Goal: Book appointment/travel/reservation

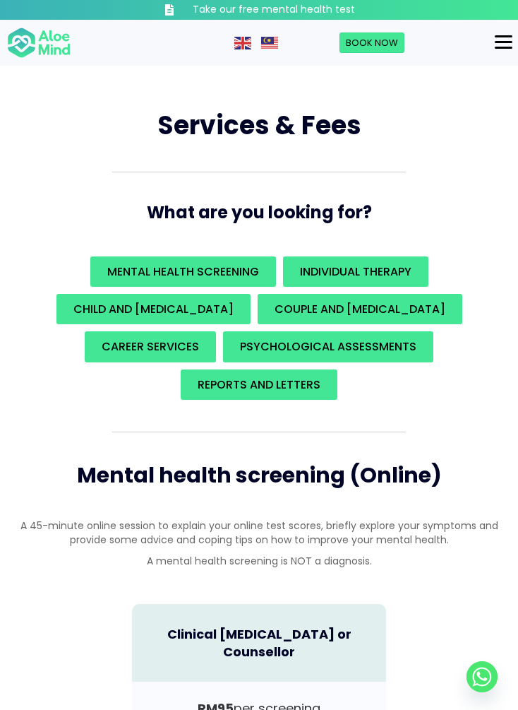
scroll to position [2, 0]
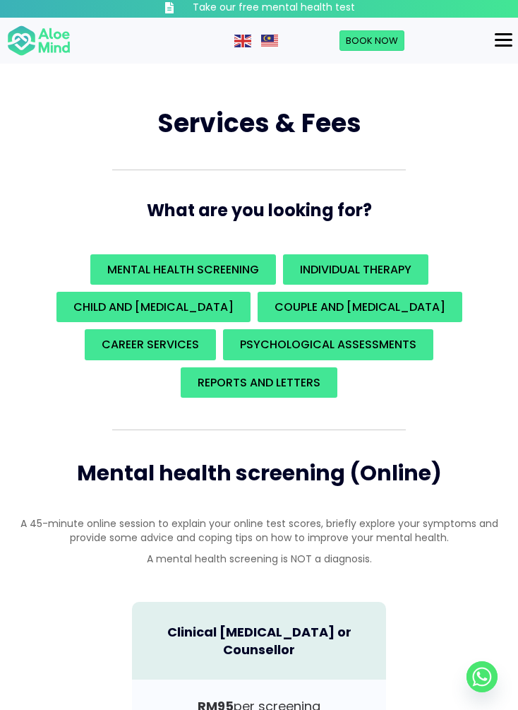
click at [491, 41] on button "Menu" at bounding box center [503, 40] width 29 height 24
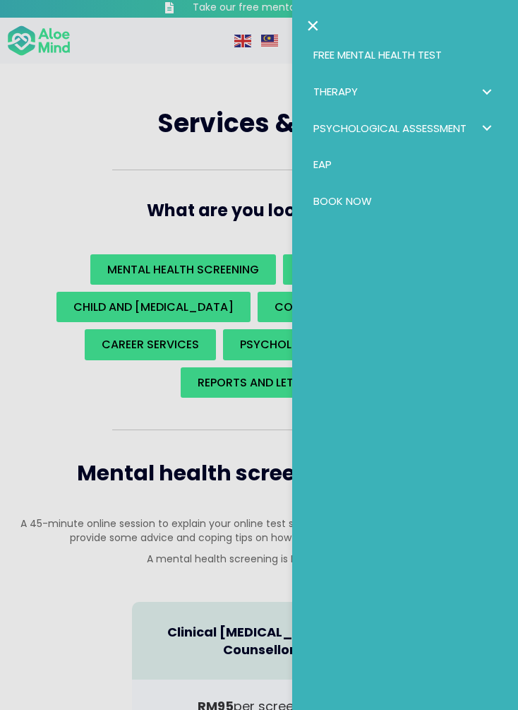
click at [469, 100] on link "Therapy" at bounding box center [405, 91] width 198 height 37
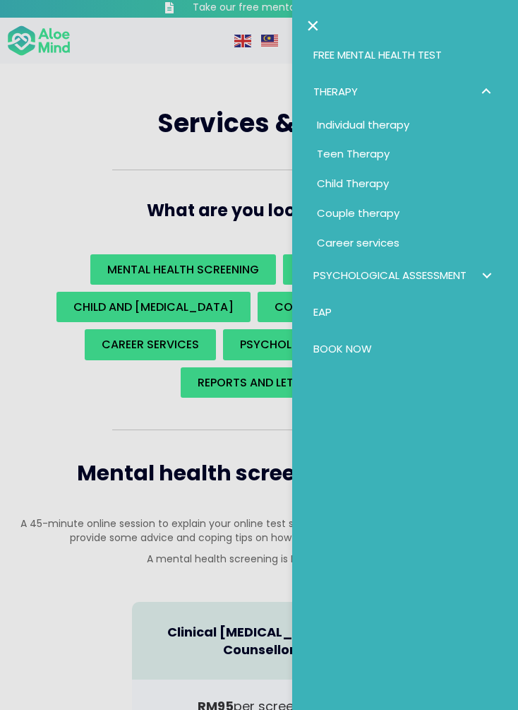
click at [388, 126] on span "Individual therapy" at bounding box center [363, 124] width 93 height 15
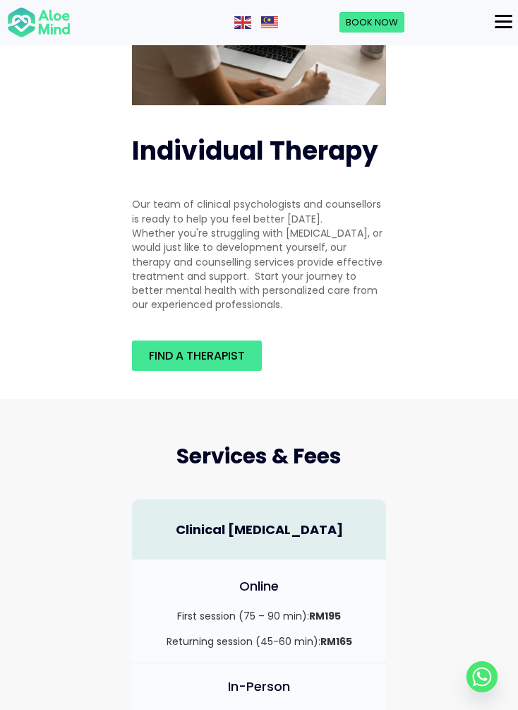
scroll to position [131, 0]
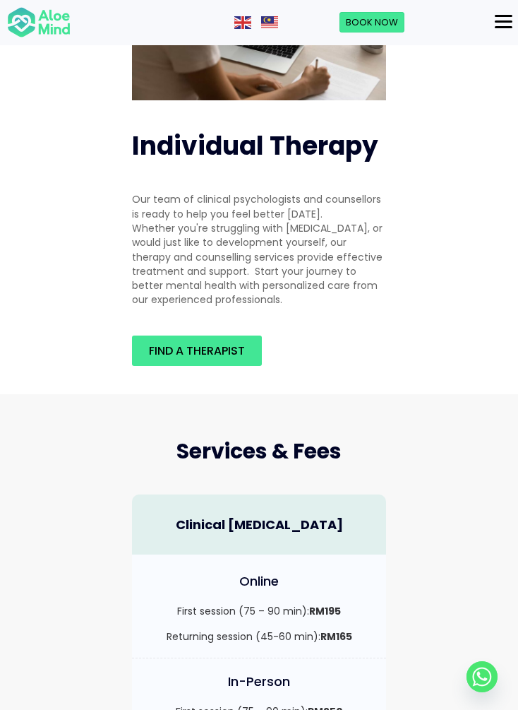
click at [230, 342] on span "Find a therapist" at bounding box center [197, 350] width 96 height 16
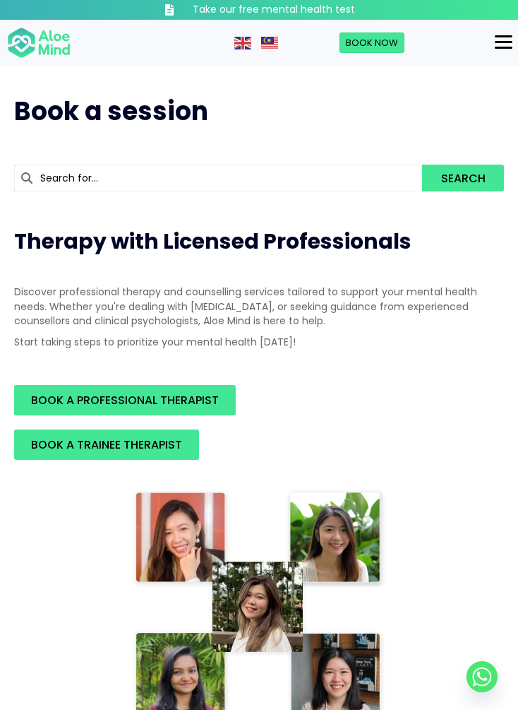
click at [221, 398] on link "BOOK A PROFESSIONAL THERAPIST" at bounding box center [125, 400] width 222 height 30
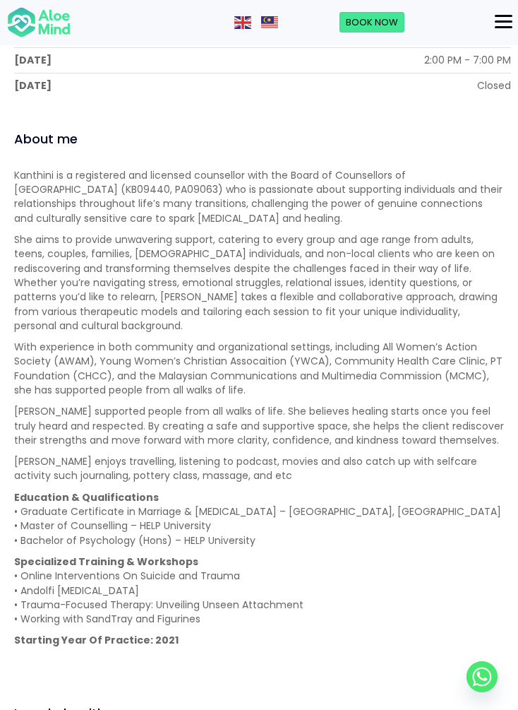
scroll to position [1127, 0]
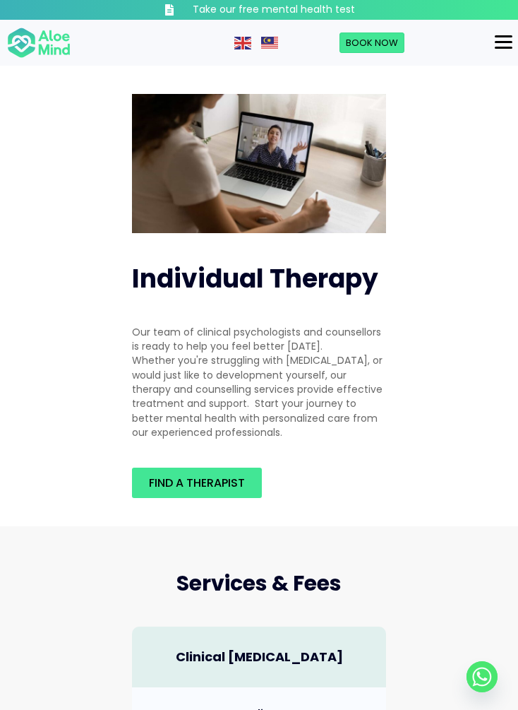
click at [243, 475] on span "Find a therapist" at bounding box center [197, 483] width 96 height 16
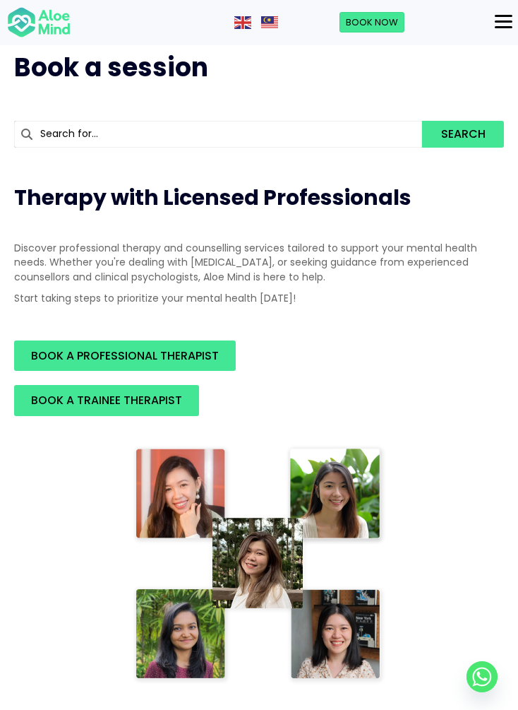
scroll to position [43, 0]
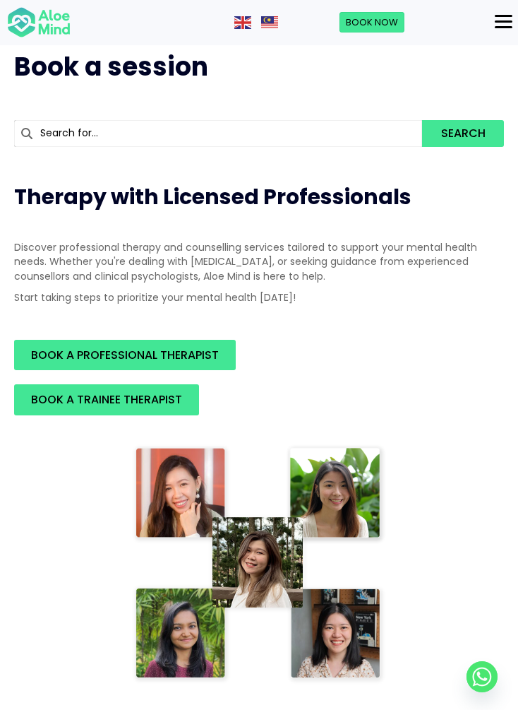
click at [263, 137] on input "text" at bounding box center [218, 133] width 408 height 27
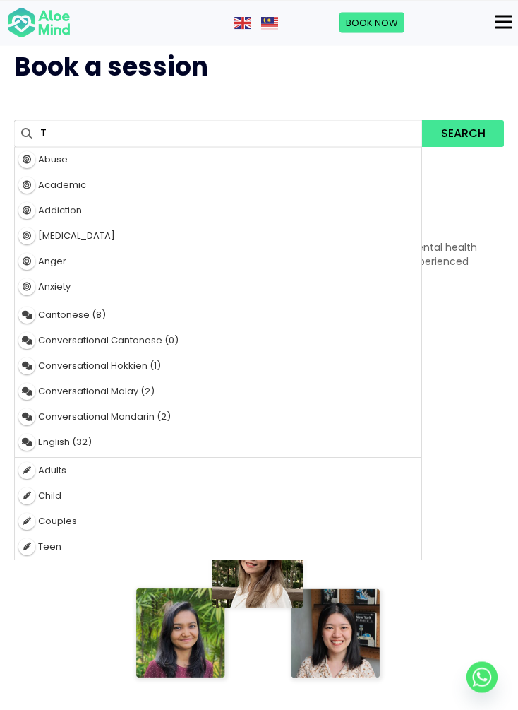
scroll to position [42, 0]
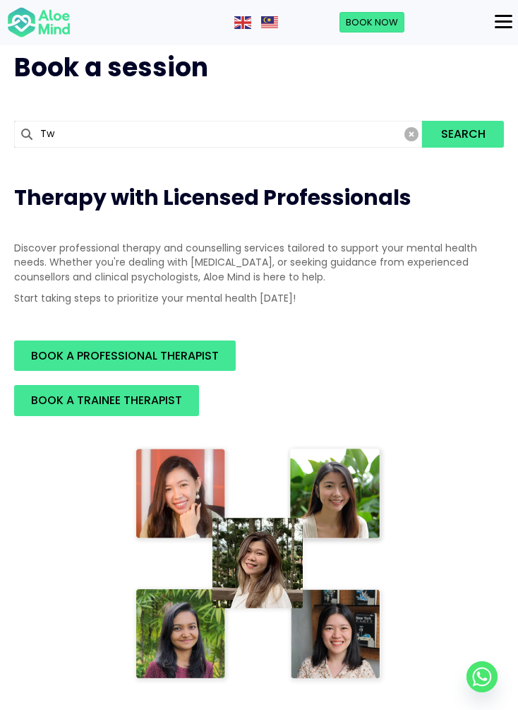
type input "Twi"
type input "Twinkle"
type input "Twinkl"
click at [331, 155] on div "Twinkl e" at bounding box center [218, 160] width 407 height 25
type input "Twinkle"
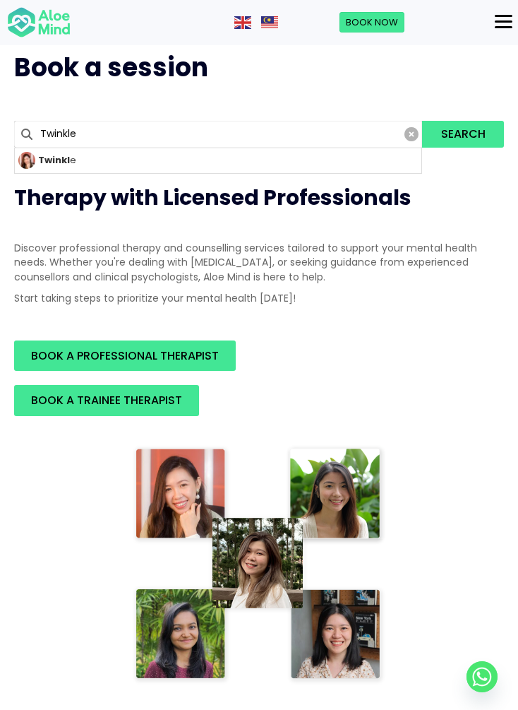
scroll to position [43, 0]
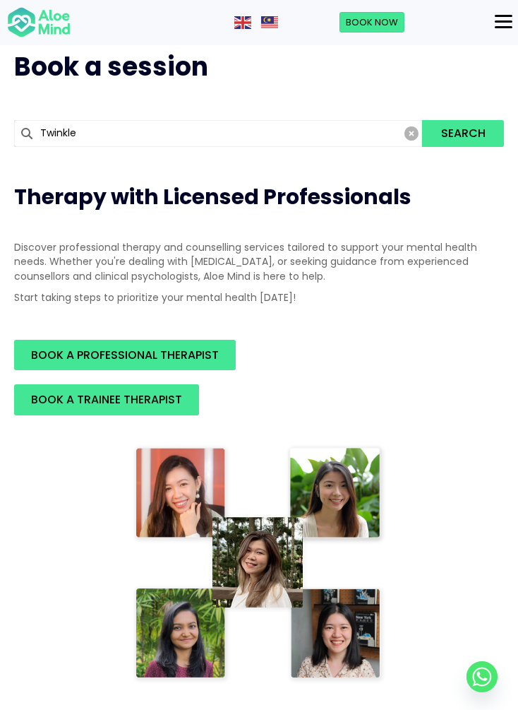
click at [333, 127] on input "Twinkle" at bounding box center [218, 133] width 408 height 27
click at [364, 169] on div "Twinkle" at bounding box center [218, 159] width 407 height 25
click at [340, 136] on input "Twinkle" at bounding box center [218, 133] width 408 height 27
click at [370, 165] on div "Twinkle" at bounding box center [218, 159] width 407 height 25
click at [334, 124] on input "Twinkle" at bounding box center [218, 133] width 408 height 27
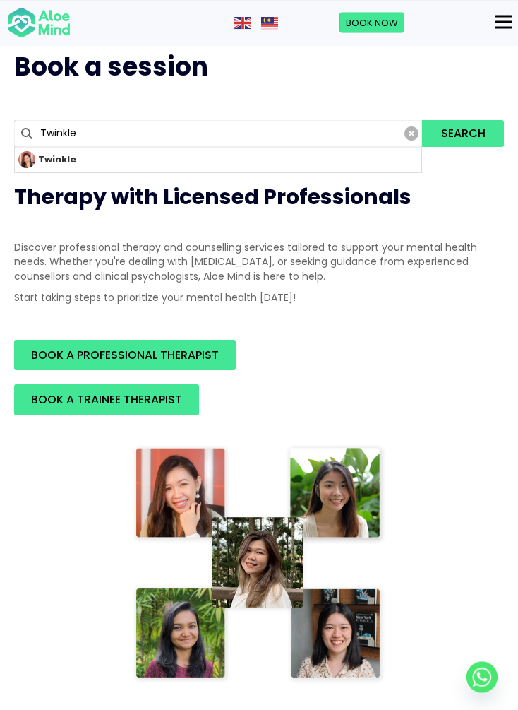
click at [457, 133] on button "Search" at bounding box center [463, 133] width 82 height 27
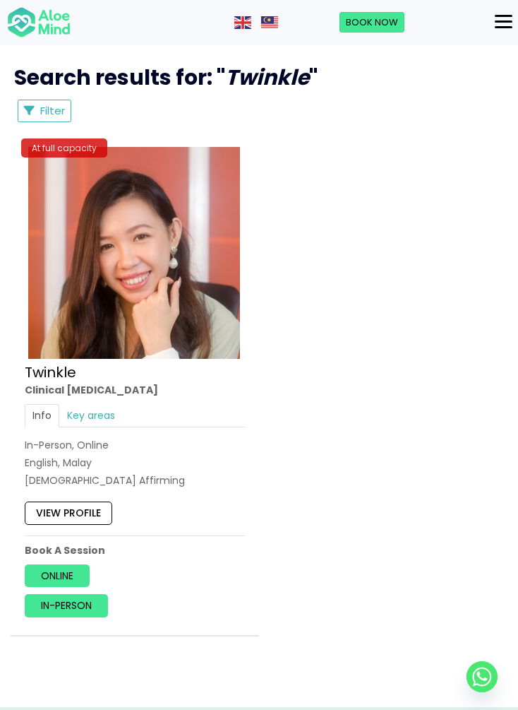
scroll to position [915, 0]
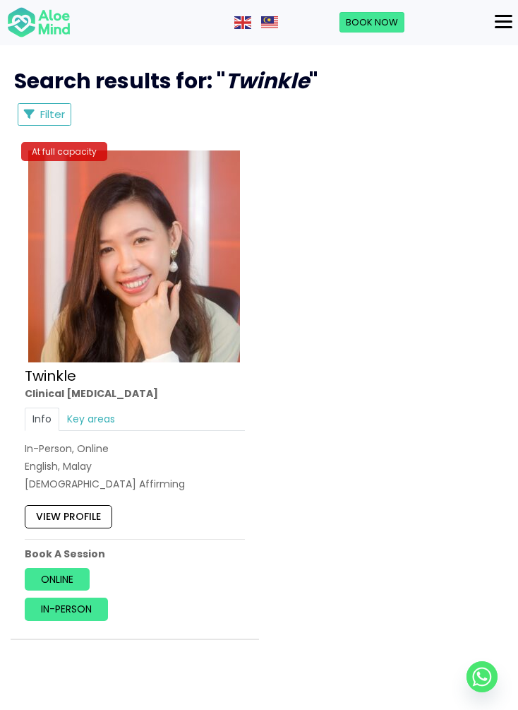
click at [78, 507] on link "View profile" at bounding box center [69, 517] width 88 height 23
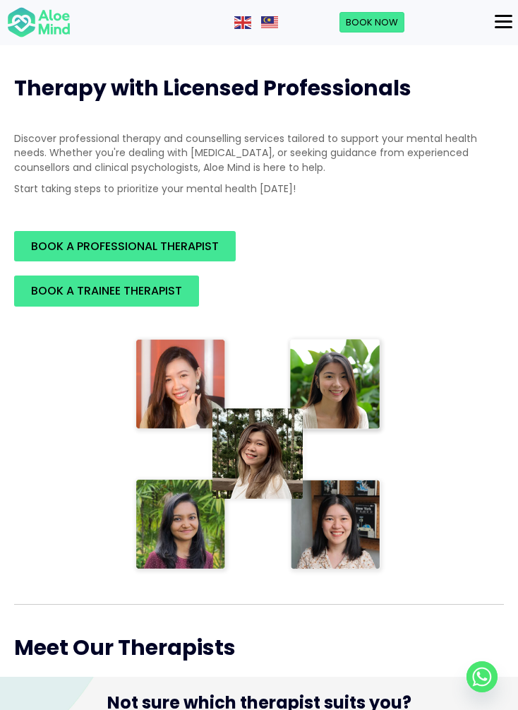
scroll to position [0, 0]
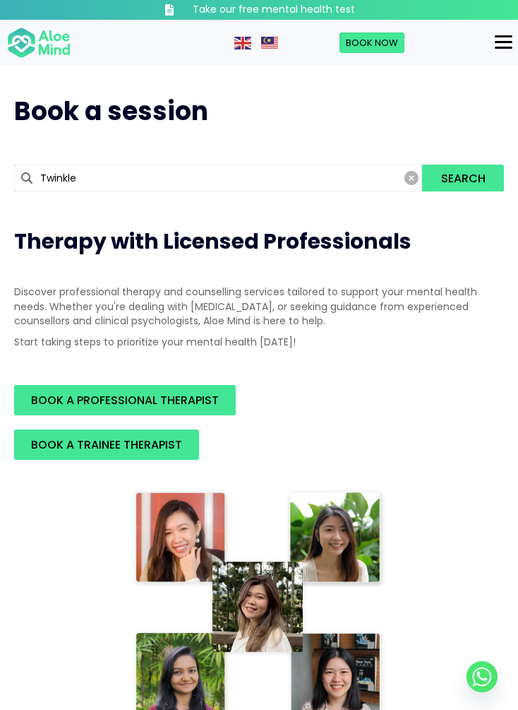
click at [400, 177] on input "Twinkle" at bounding box center [218, 178] width 408 height 27
click at [414, 178] on icon at bounding box center [412, 178] width 14 height 14
type input "[PERSON_NAME]"
type input "Kanthini"
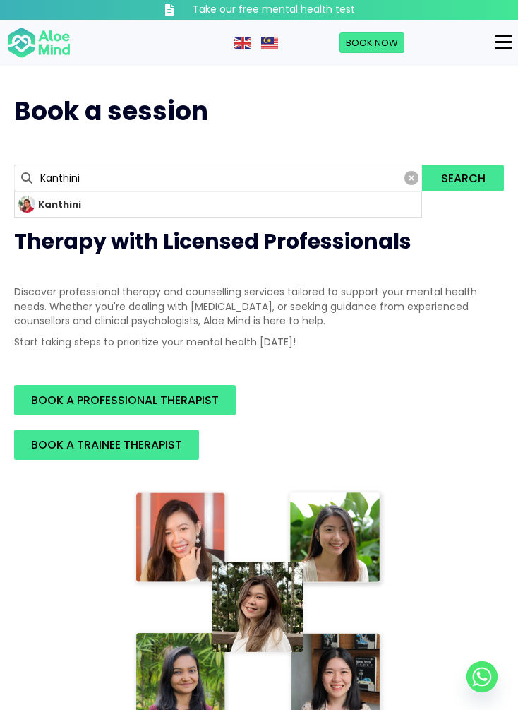
click at [373, 198] on div "Kanthini" at bounding box center [218, 203] width 407 height 25
type input "Kanthini"
click at [367, 172] on input "Kanthini" at bounding box center [218, 178] width 408 height 27
click at [463, 177] on button "Search" at bounding box center [463, 178] width 82 height 27
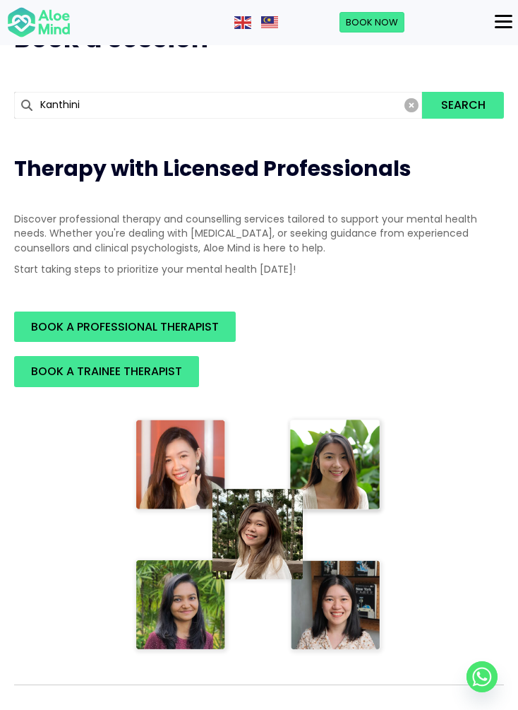
scroll to position [70, 0]
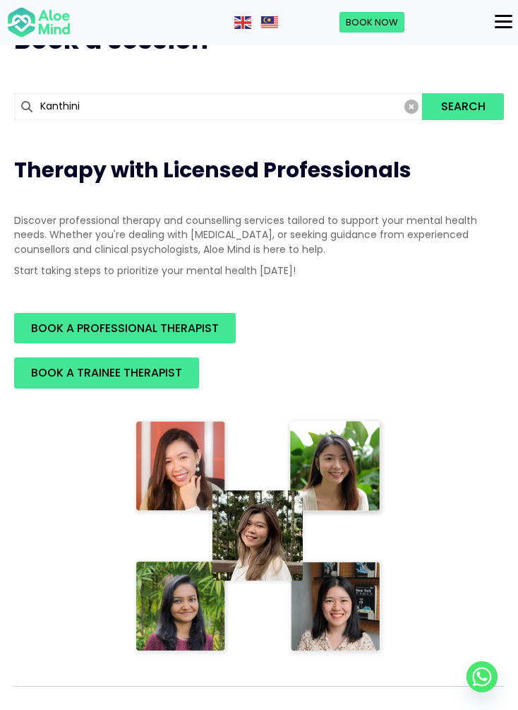
click at [408, 109] on icon at bounding box center [412, 107] width 14 height 14
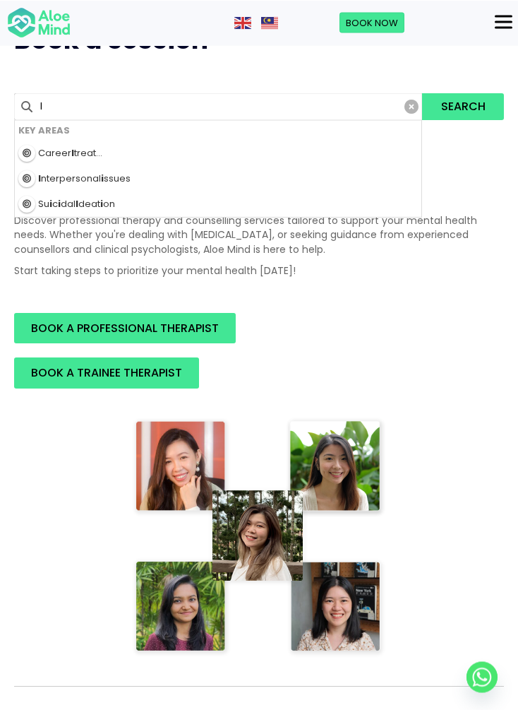
scroll to position [69, 0]
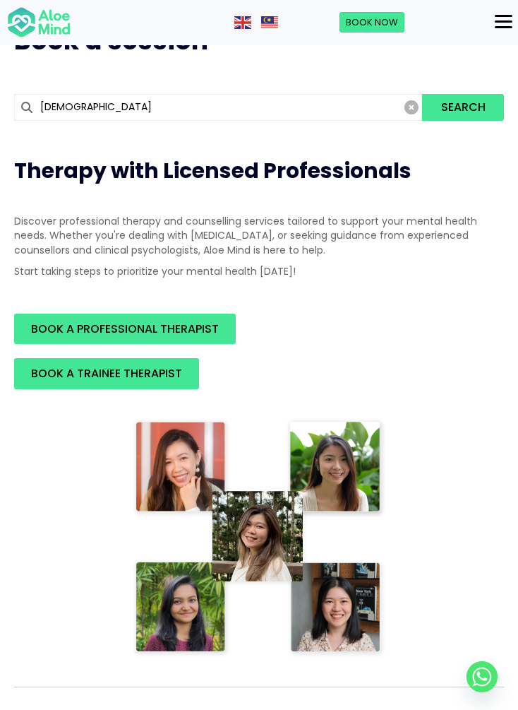
type input "[DEMOGRAPHIC_DATA]"
click at [463, 106] on button "Search" at bounding box center [463, 107] width 82 height 27
click at [402, 121] on input "[DEMOGRAPHIC_DATA]" at bounding box center [218, 107] width 408 height 27
click at [410, 114] on icon at bounding box center [412, 107] width 14 height 14
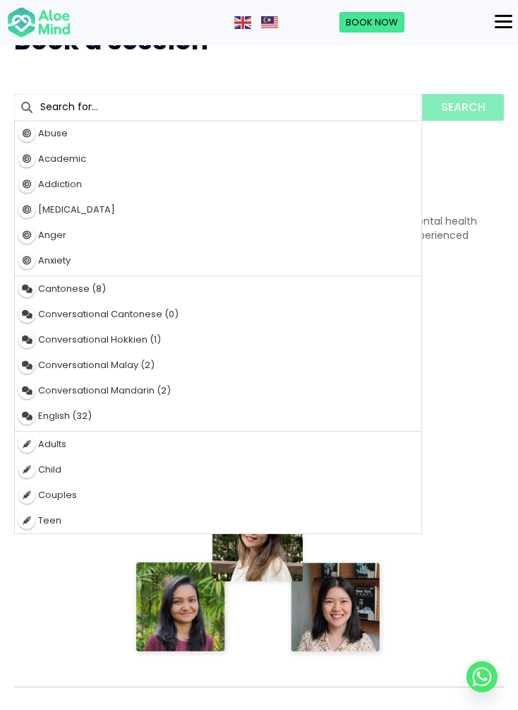
click at [414, 121] on input "text" at bounding box center [218, 107] width 408 height 27
click at [499, 23] on div "Menu" at bounding box center [504, 21] width 18 height 2
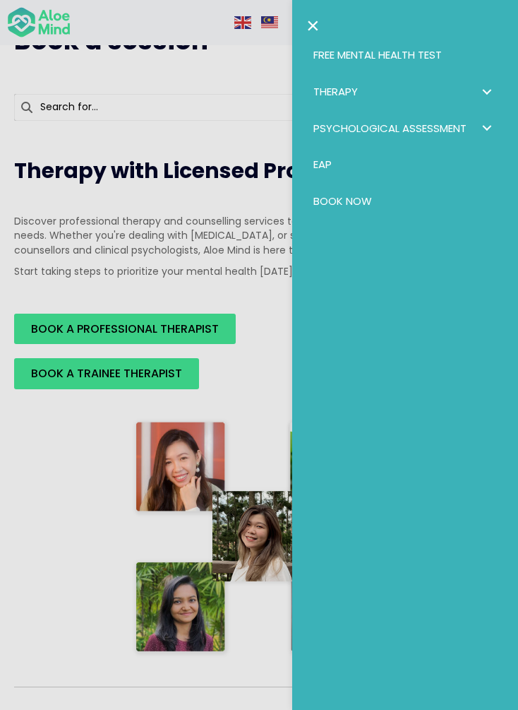
click at [375, 21] on span "Book Now" at bounding box center [372, 22] width 52 height 13
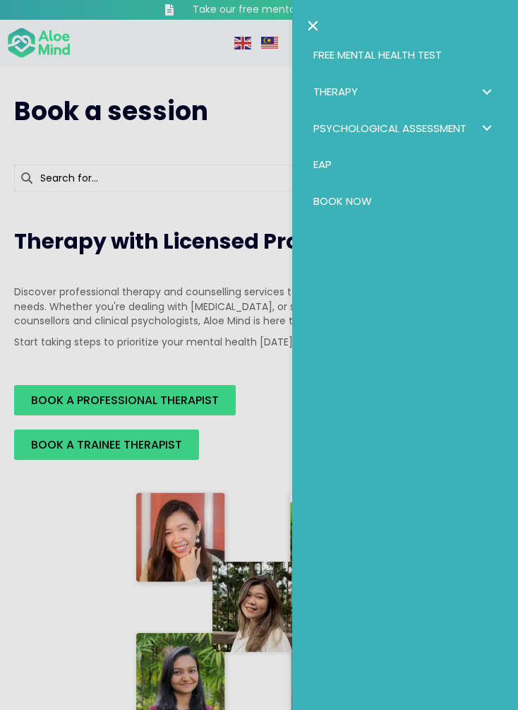
click at [188, 340] on div at bounding box center [259, 355] width 518 height 710
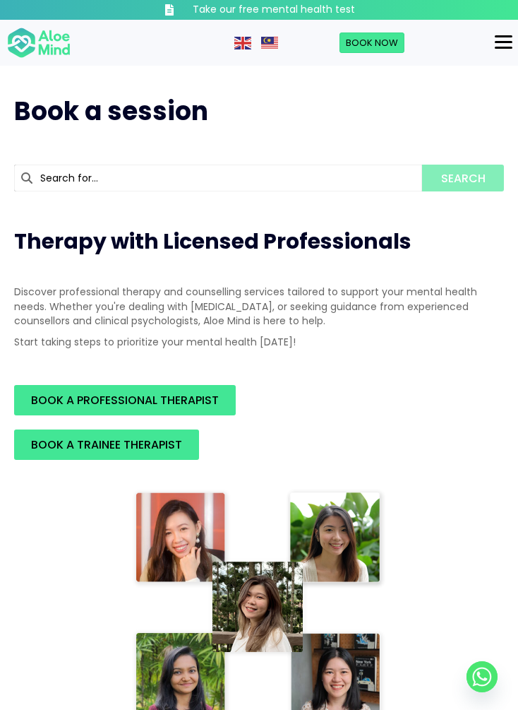
click at [188, 400] on div at bounding box center [259, 355] width 518 height 710
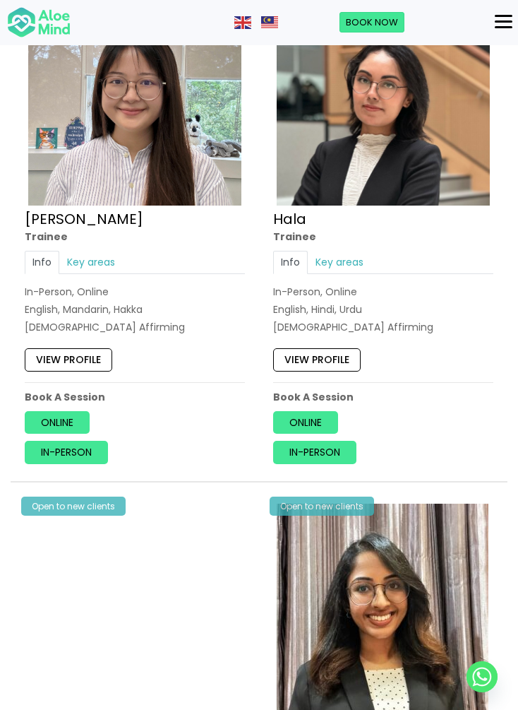
scroll to position [1507, 0]
